Goal: Book appointment/travel/reservation

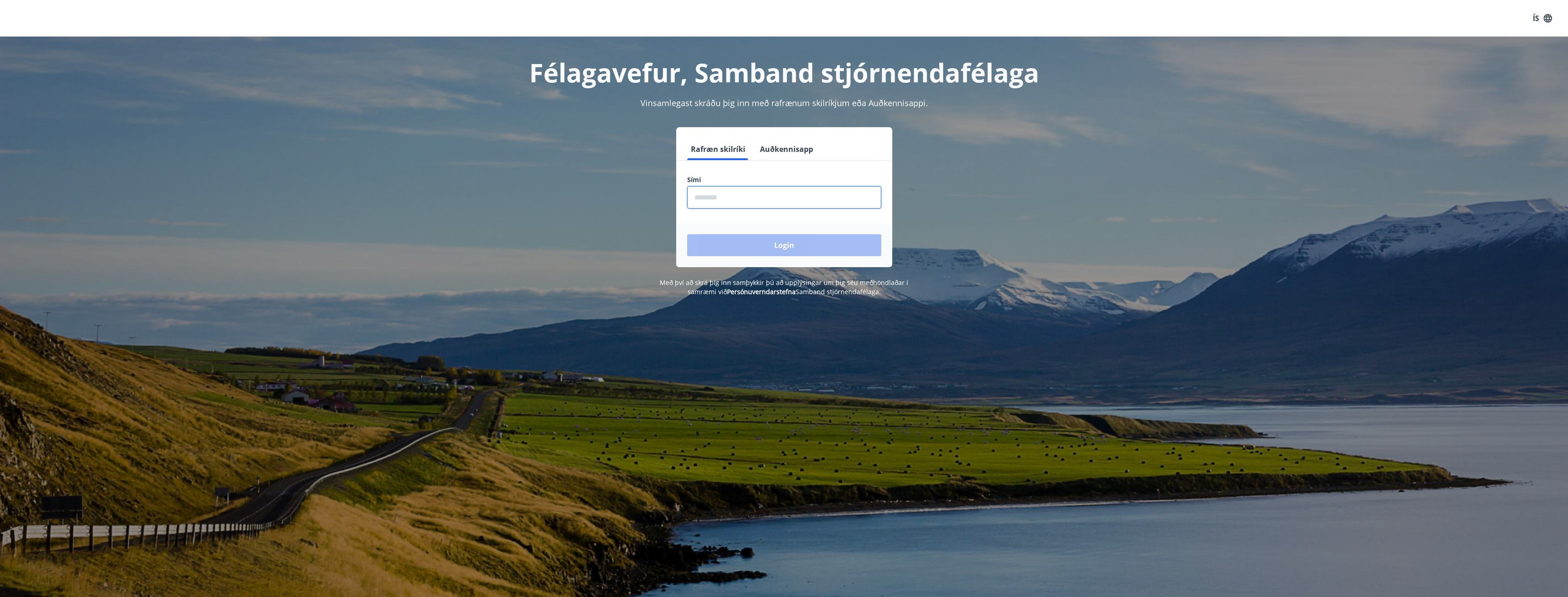
click at [825, 204] on input "phone" at bounding box center [784, 197] width 194 height 23
type input "********"
click at [781, 244] on button "Login" at bounding box center [784, 245] width 194 height 22
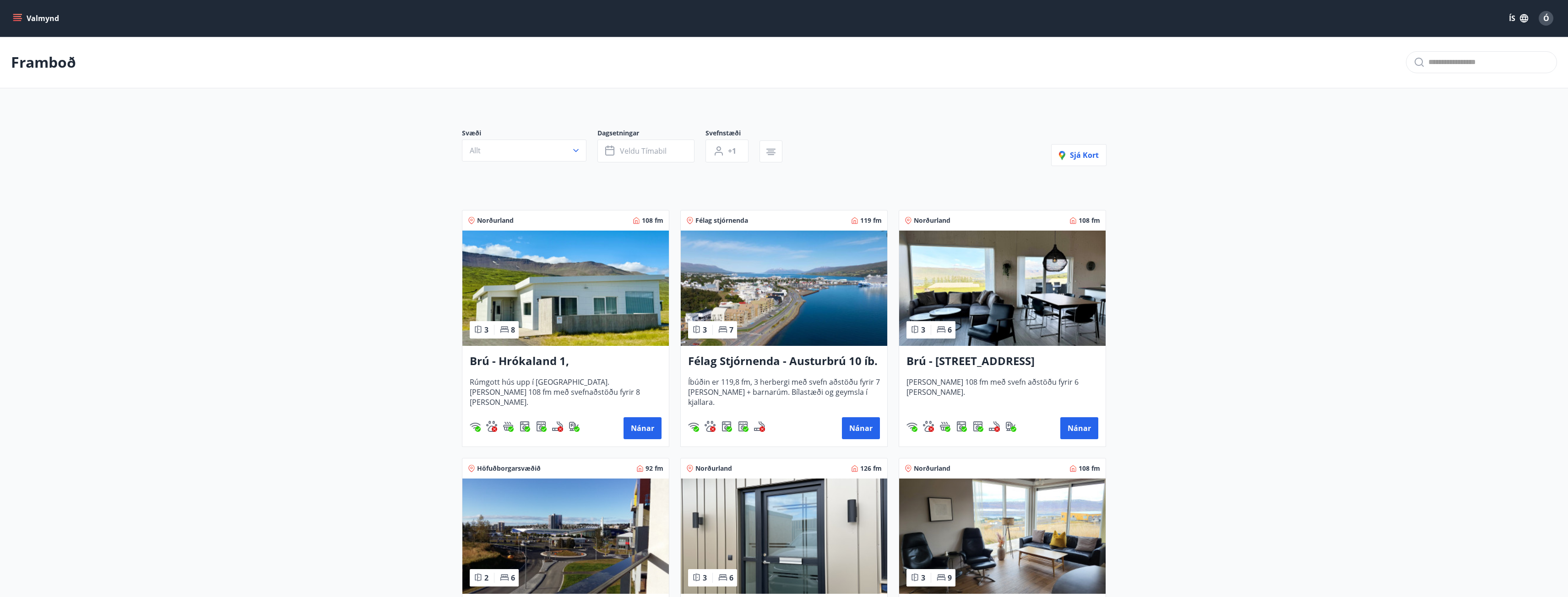
click at [16, 17] on icon "menu" at bounding box center [17, 18] width 9 height 9
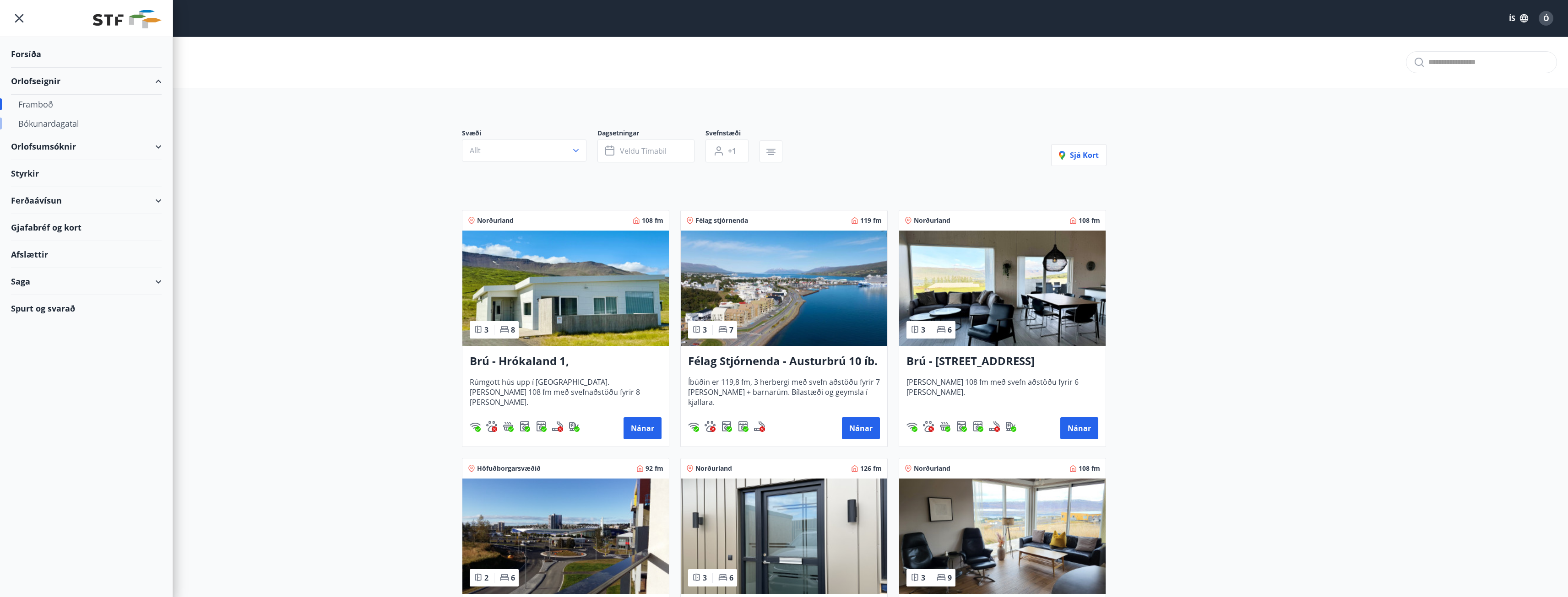
click at [58, 120] on div "Bókunardagatal" at bounding box center [86, 123] width 136 height 19
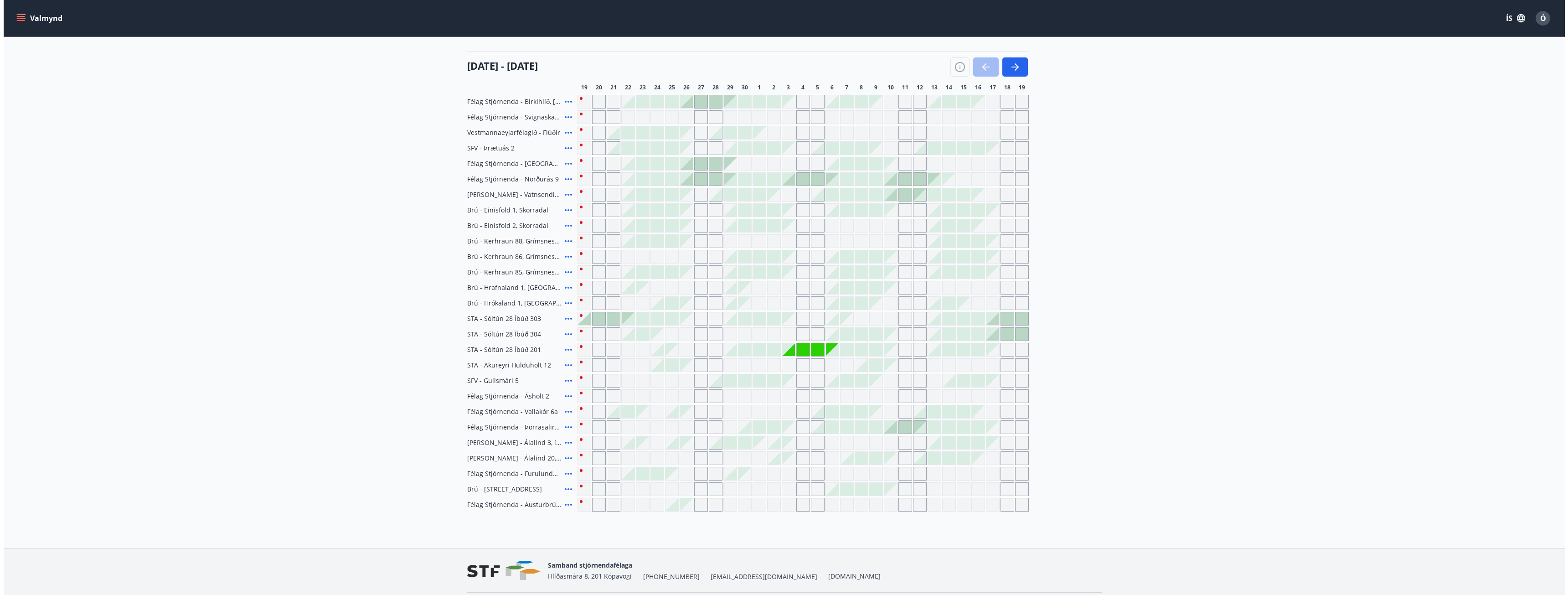
scroll to position [133, 0]
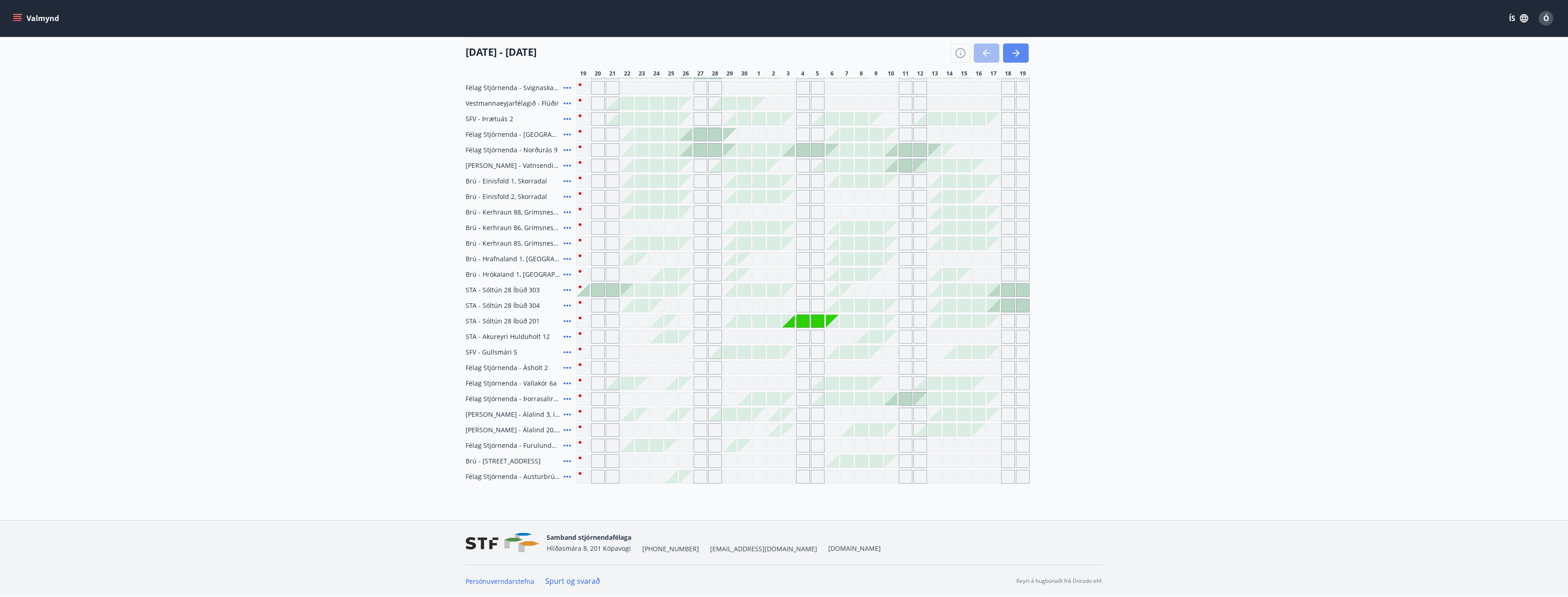
click at [1019, 53] on icon "button" at bounding box center [1016, 53] width 11 height 11
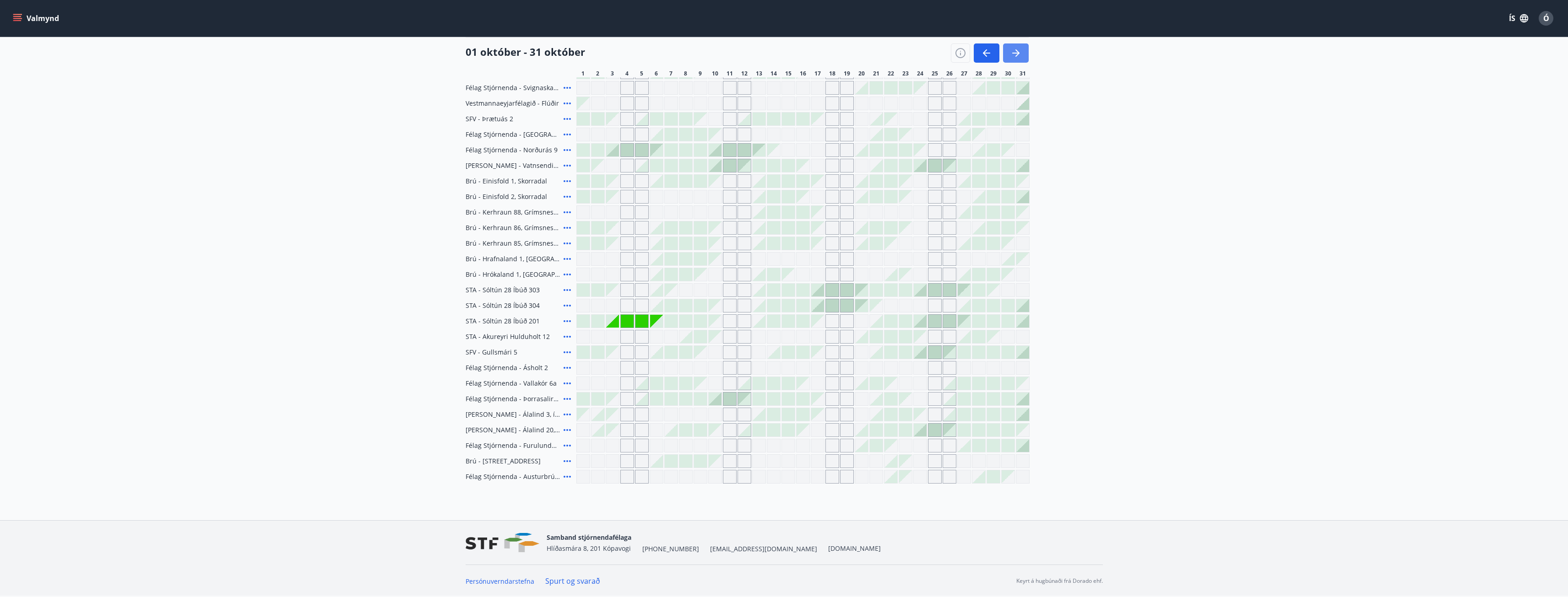
click at [1020, 53] on icon "button" at bounding box center [1016, 53] width 11 height 11
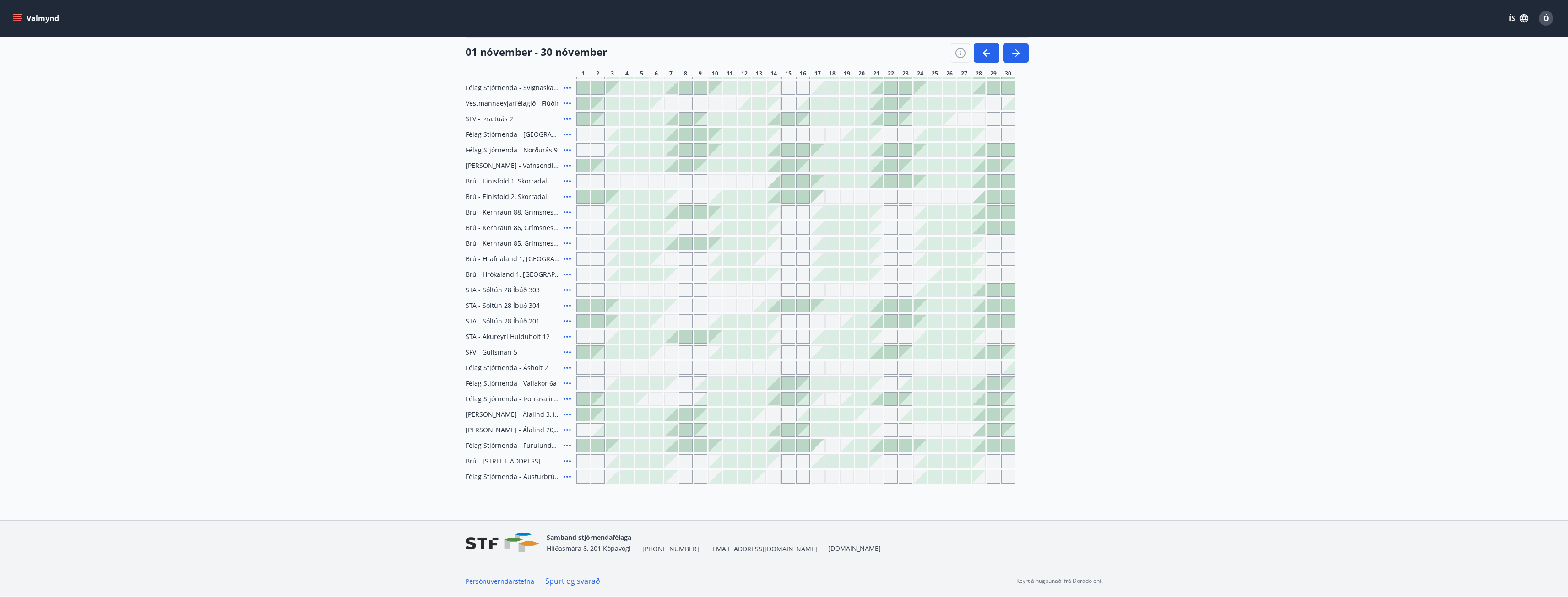
click at [674, 416] on div at bounding box center [671, 414] width 13 height 13
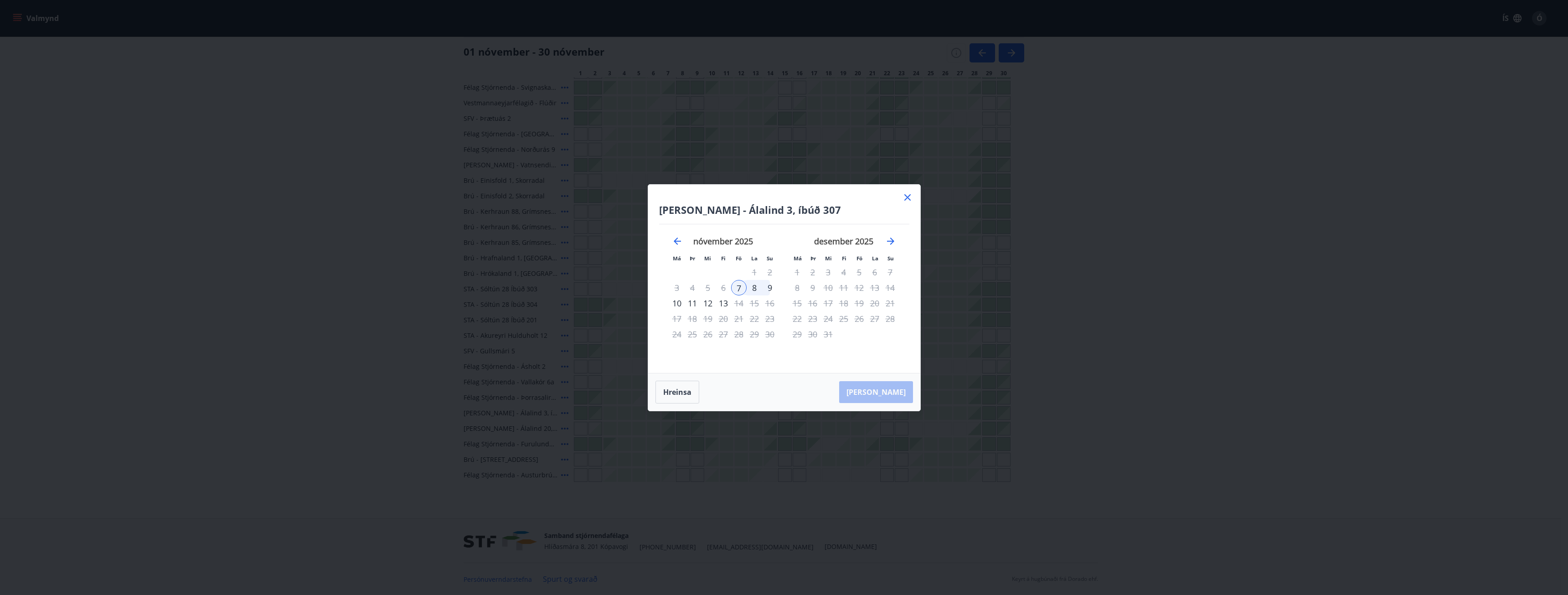
click at [770, 289] on div "9" at bounding box center [769, 287] width 15 height 15
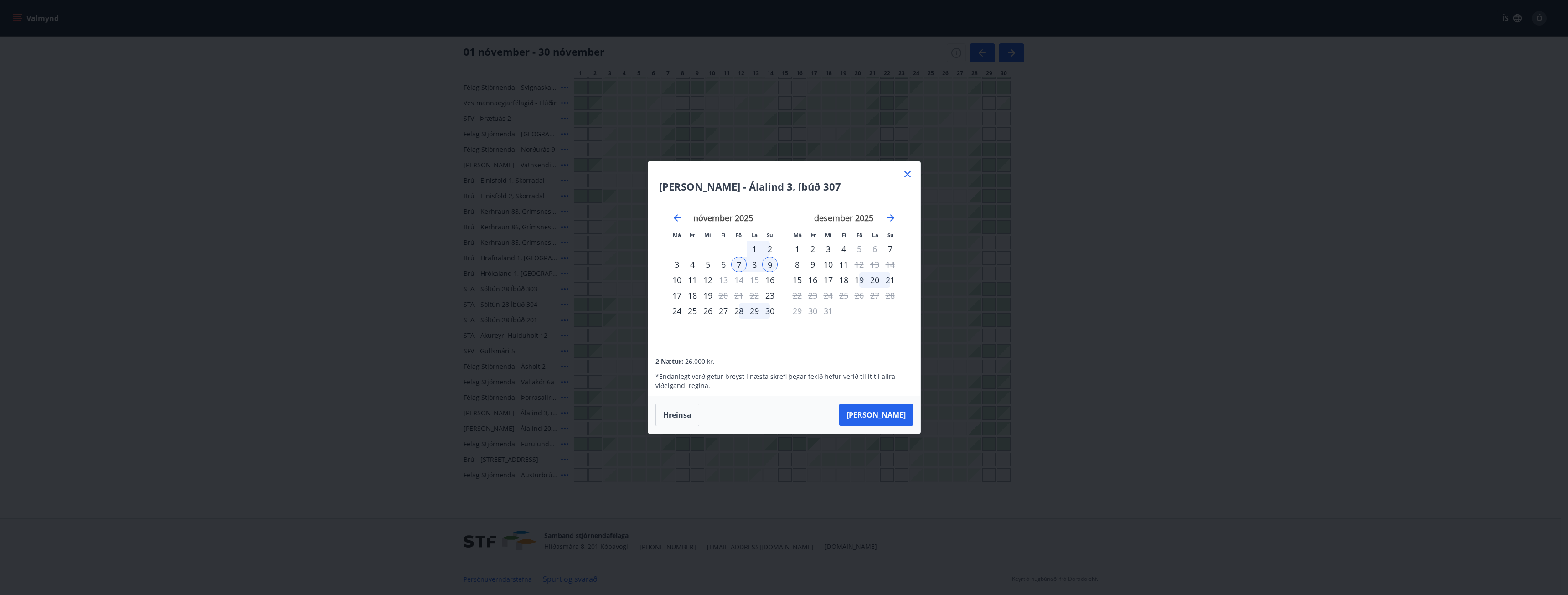
click at [908, 173] on icon at bounding box center [908, 174] width 11 height 11
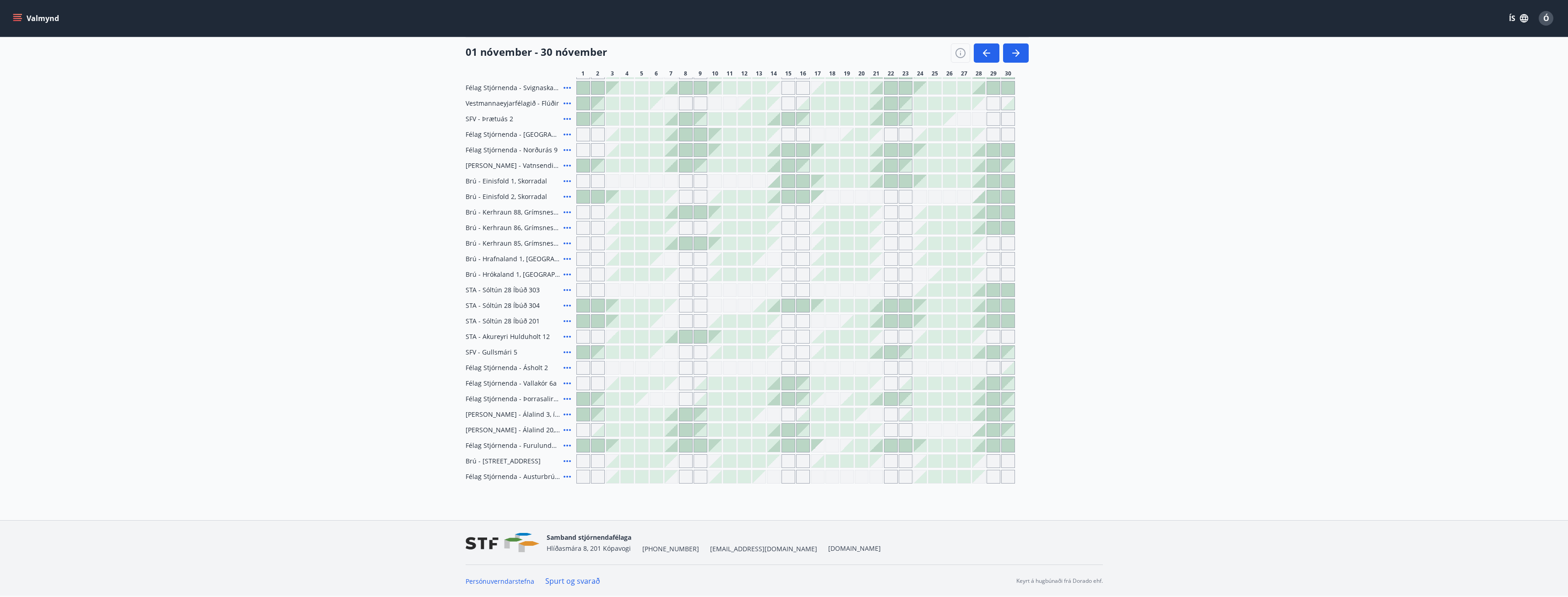
click at [655, 412] on div at bounding box center [656, 414] width 13 height 13
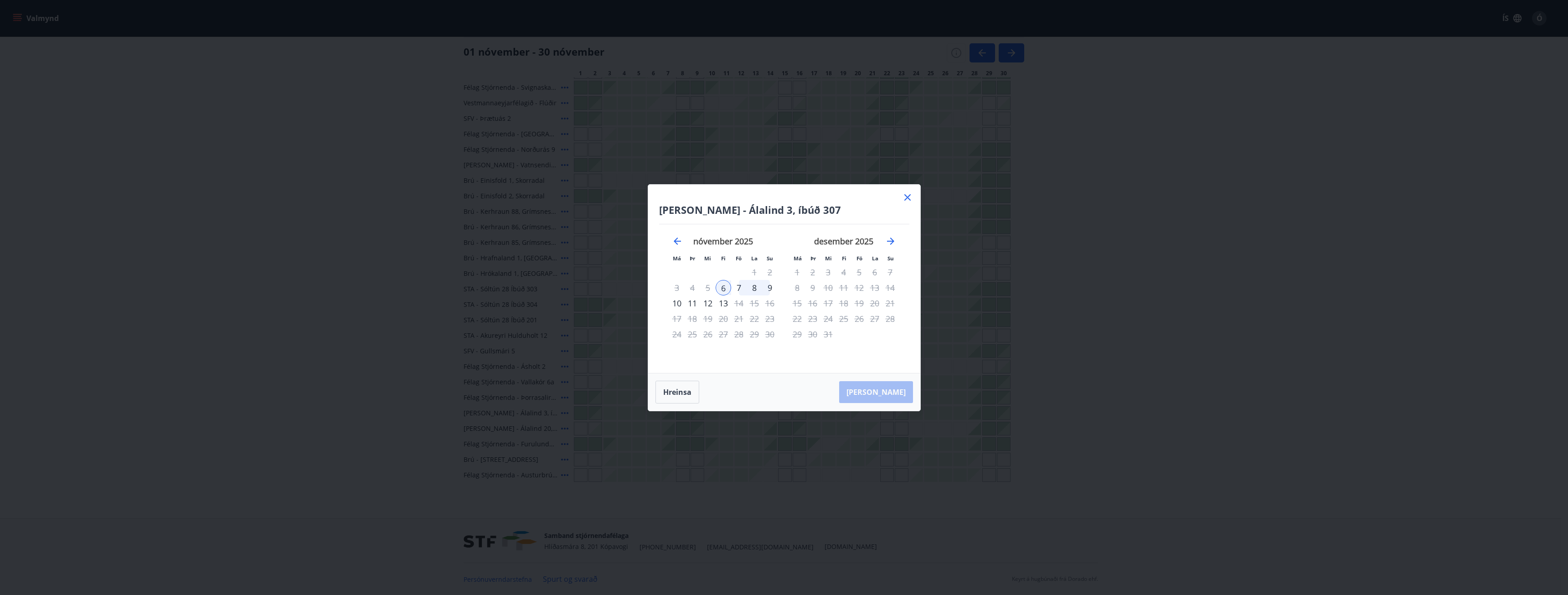
click at [771, 289] on div "9" at bounding box center [769, 287] width 15 height 15
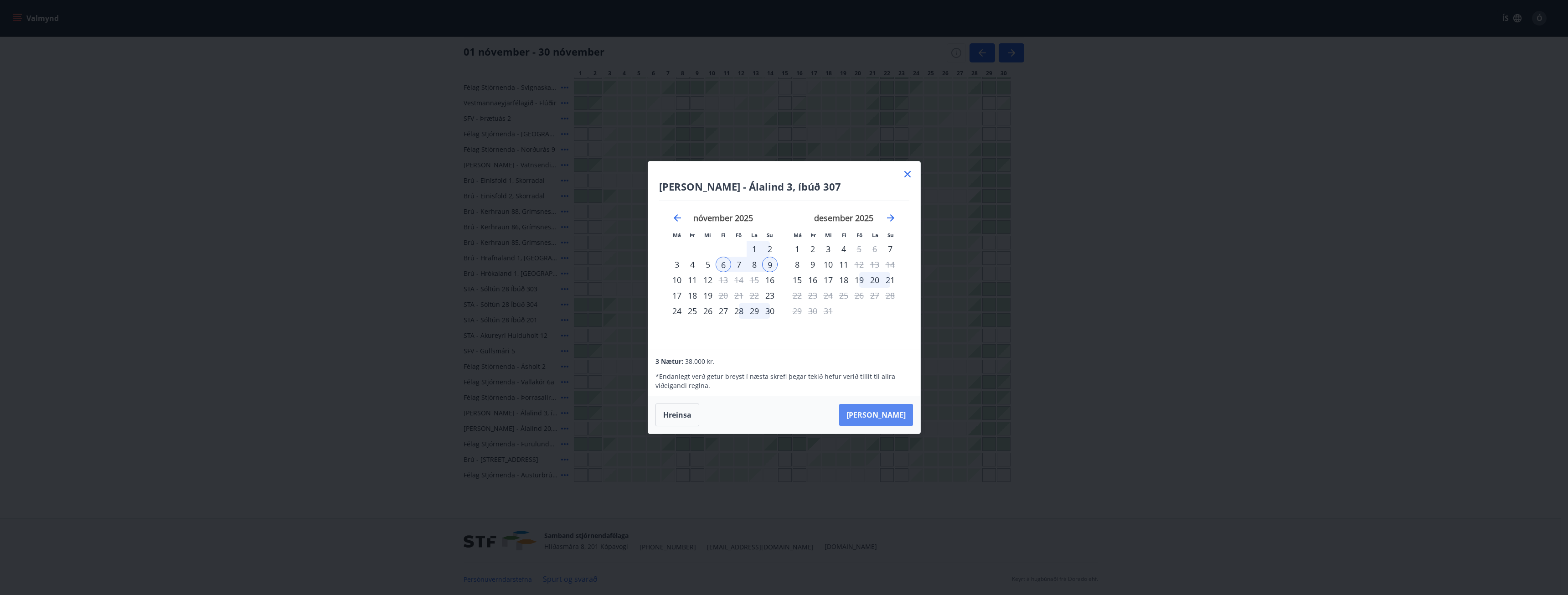
click at [892, 413] on button "[PERSON_NAME]" at bounding box center [876, 415] width 74 height 22
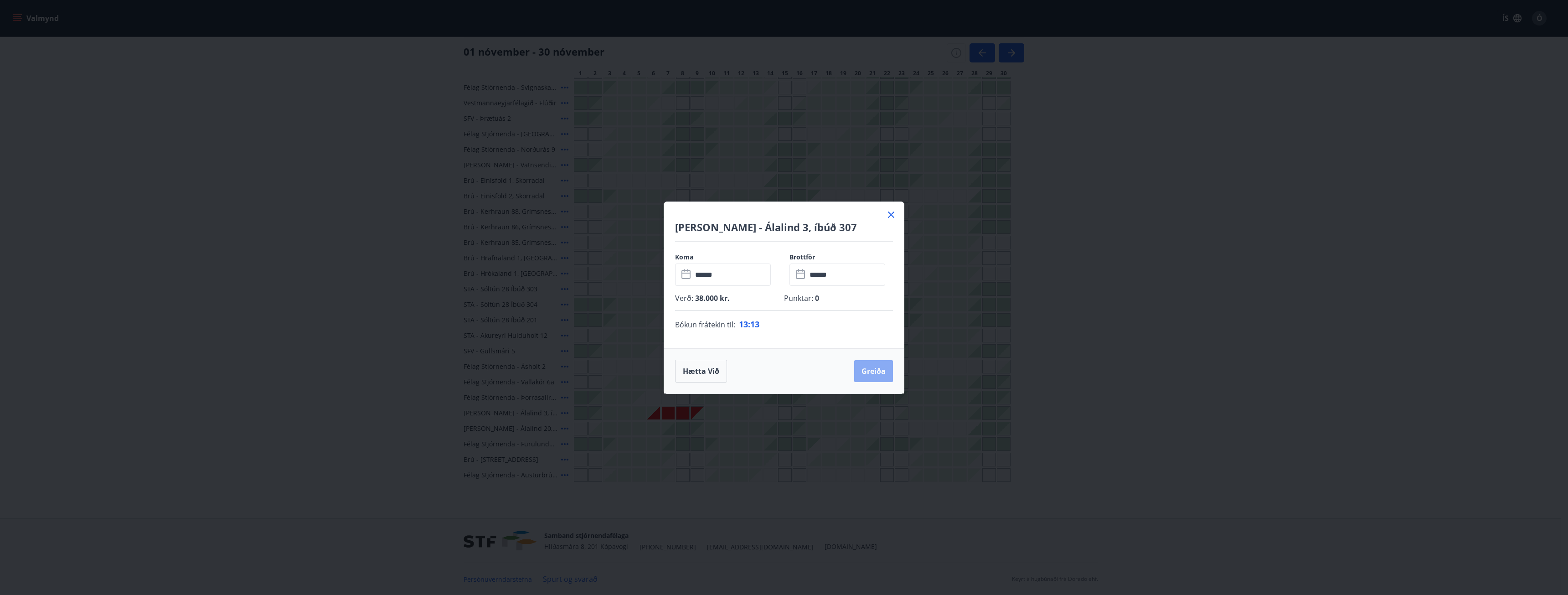
click at [878, 368] on button "Greiða" at bounding box center [873, 371] width 39 height 22
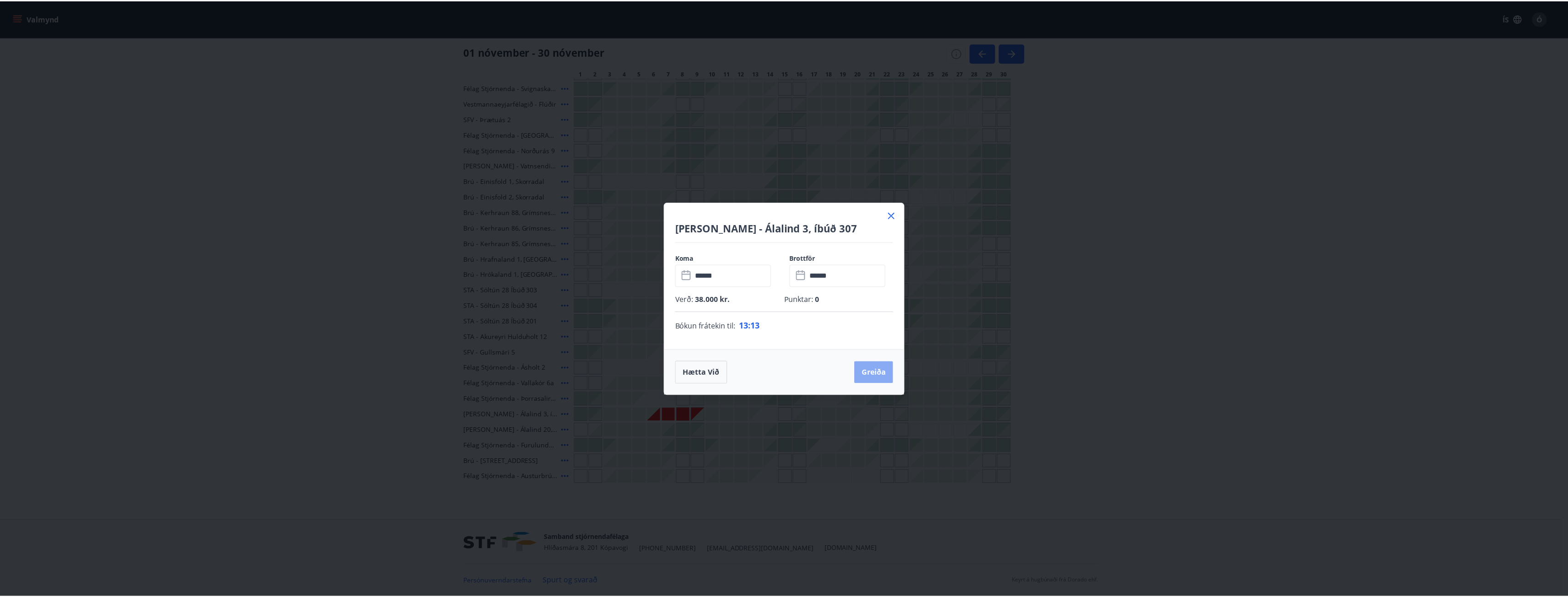
scroll to position [1, 0]
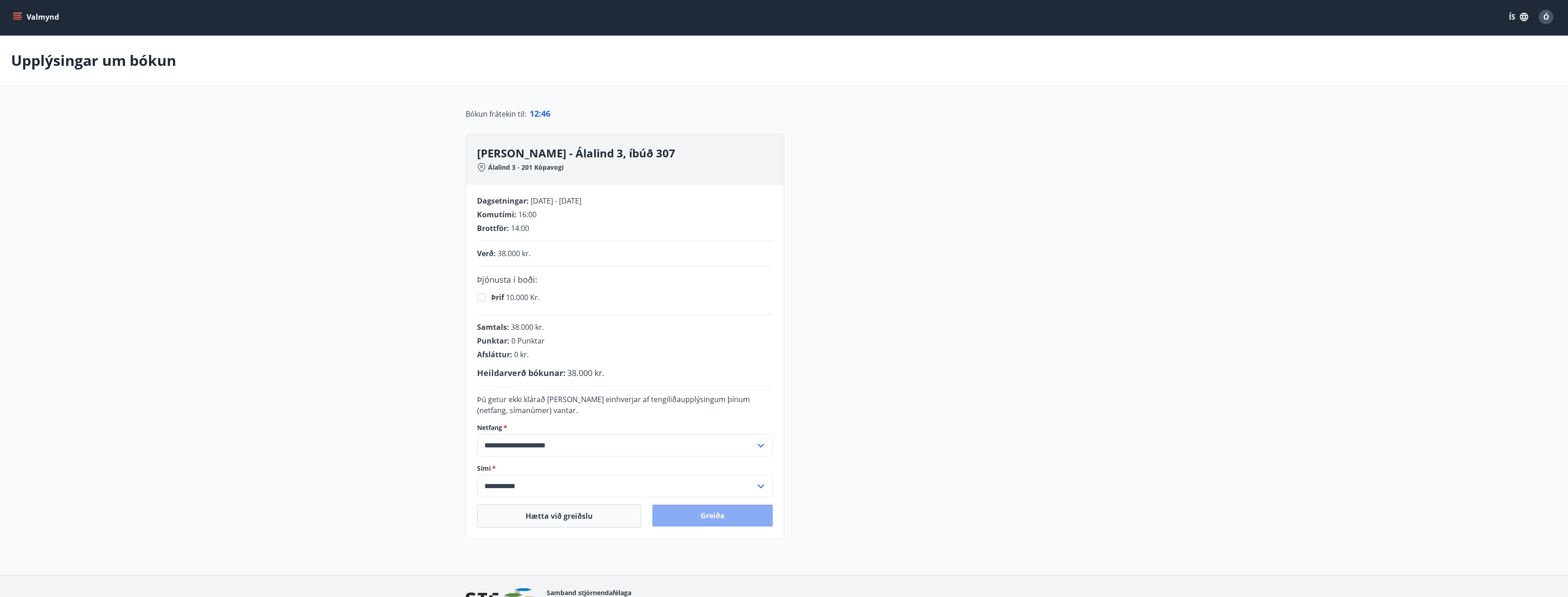
click at [714, 515] on button "Greiða" at bounding box center [712, 516] width 120 height 22
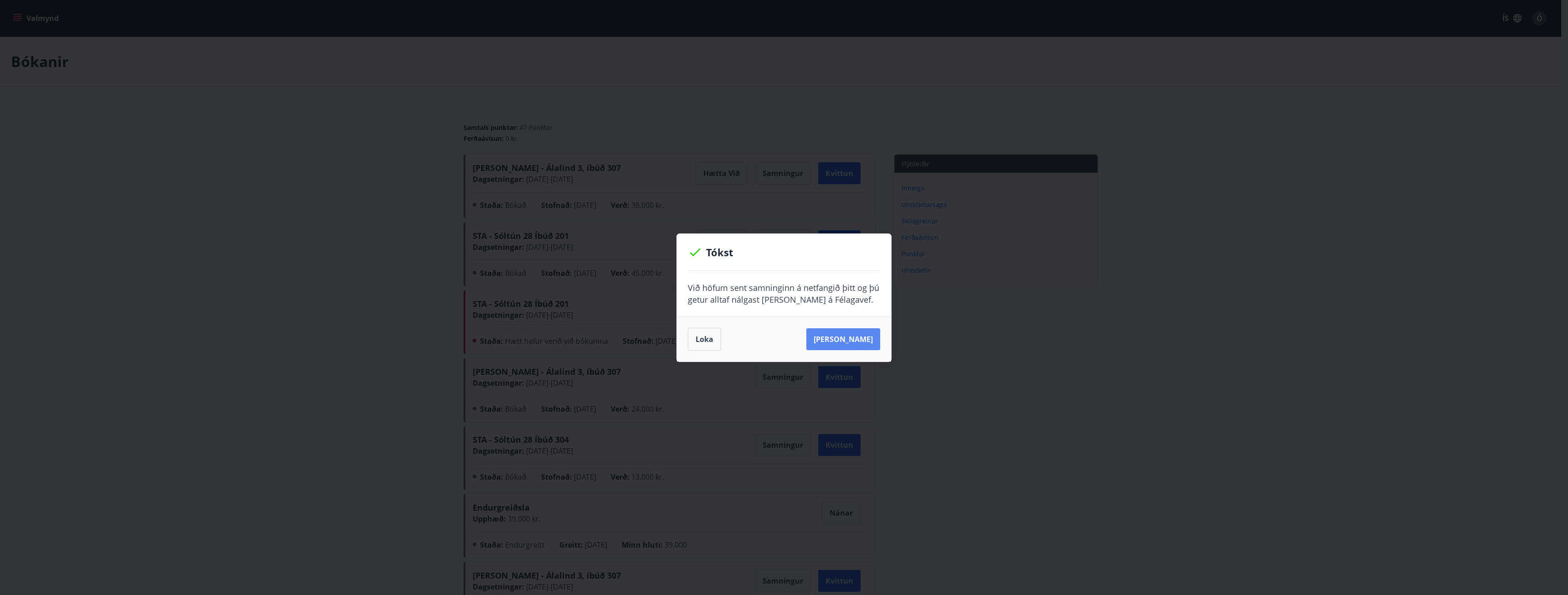
click at [855, 342] on button "Sjá samning" at bounding box center [843, 339] width 74 height 22
click at [709, 339] on button "Loka" at bounding box center [704, 339] width 33 height 23
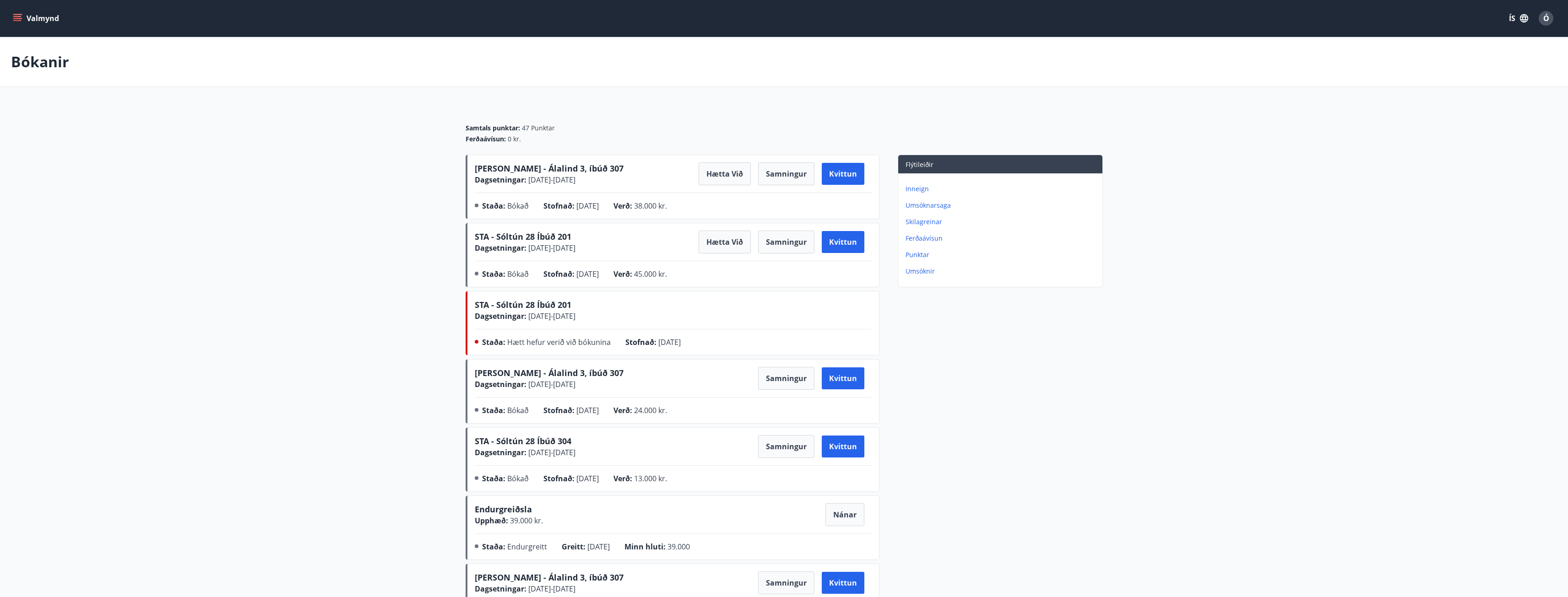
click at [535, 235] on span "STA - Sóltún 28 Íbúð 201" at bounding box center [523, 236] width 97 height 11
click at [782, 240] on button "Samningur" at bounding box center [786, 241] width 56 height 23
click at [1550, 21] on div "Ó" at bounding box center [1546, 18] width 15 height 15
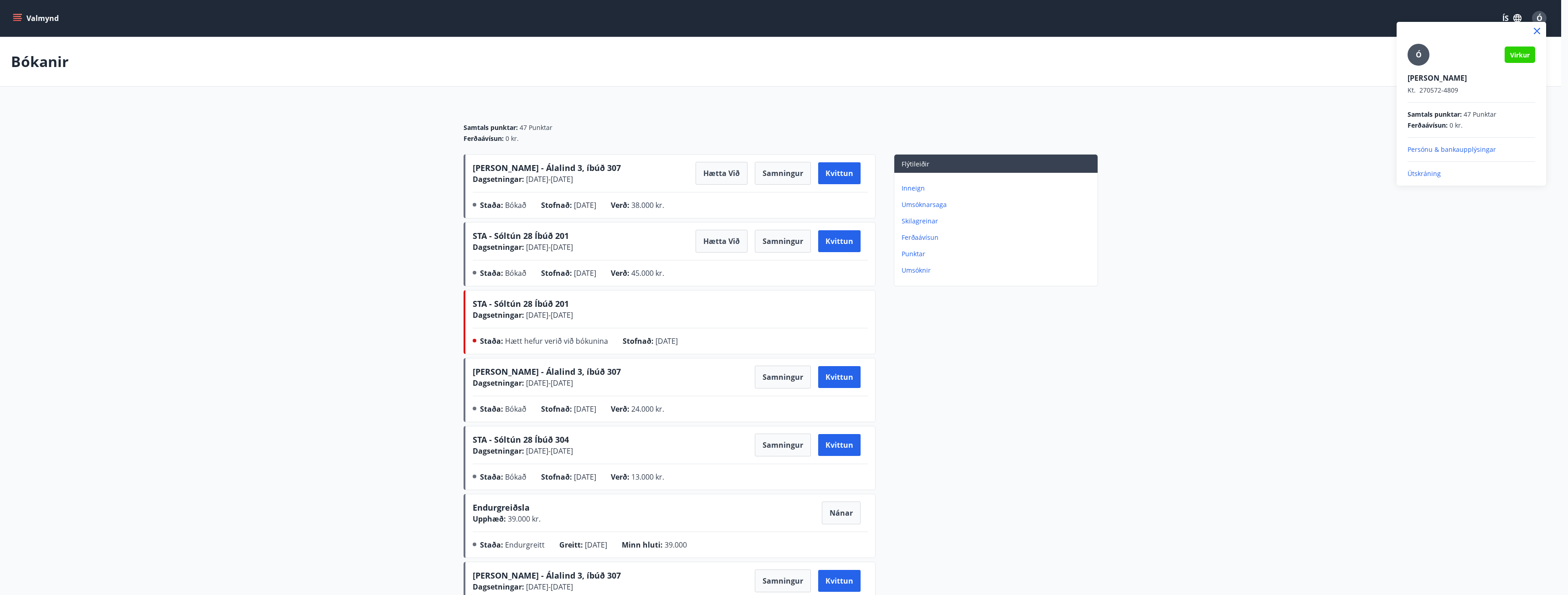
click at [1430, 175] on p "Útskráning" at bounding box center [1471, 174] width 128 height 9
